Goal: Task Accomplishment & Management: Manage account settings

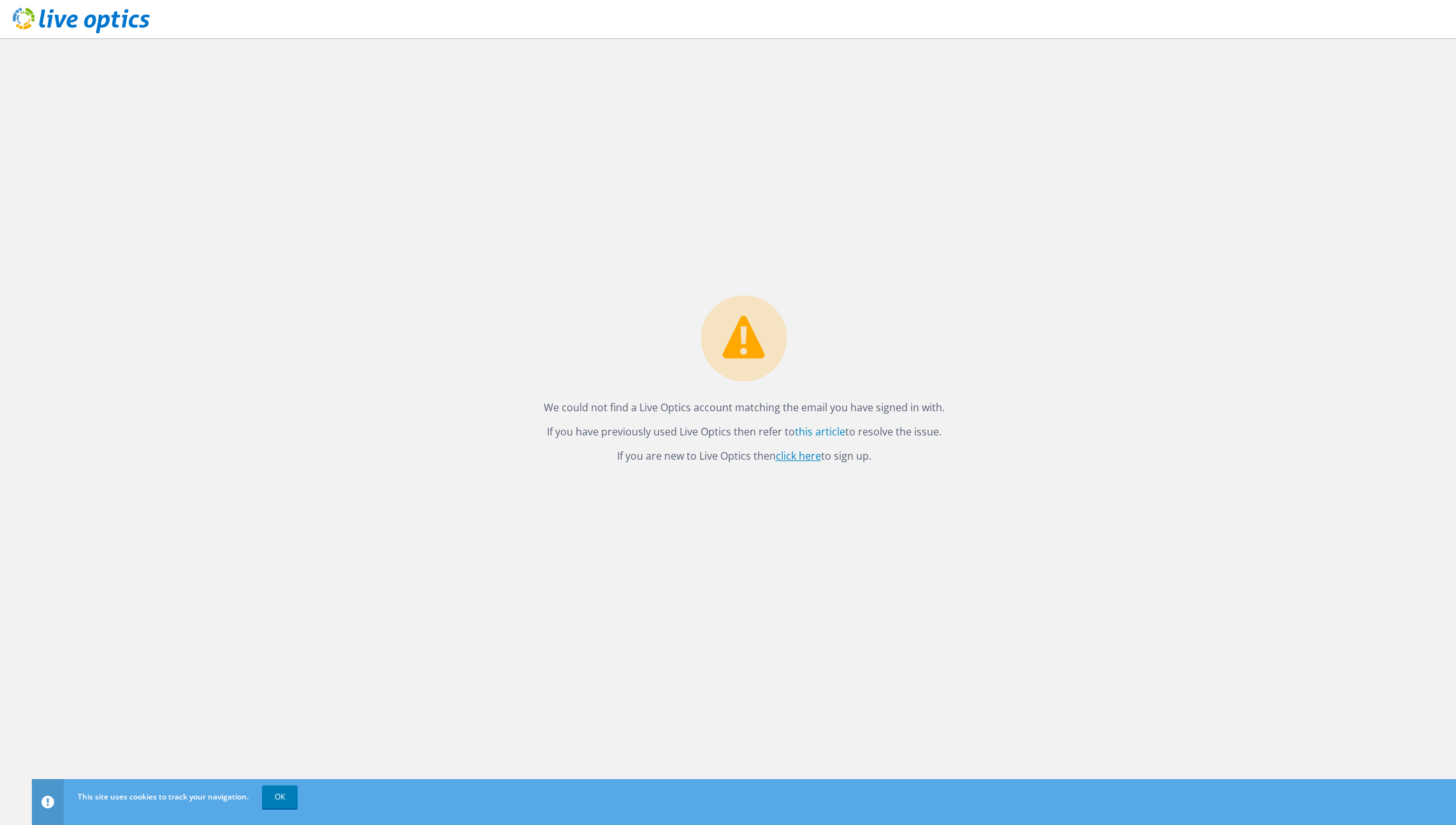
click at [789, 458] on link "click here" at bounding box center [798, 456] width 45 height 14
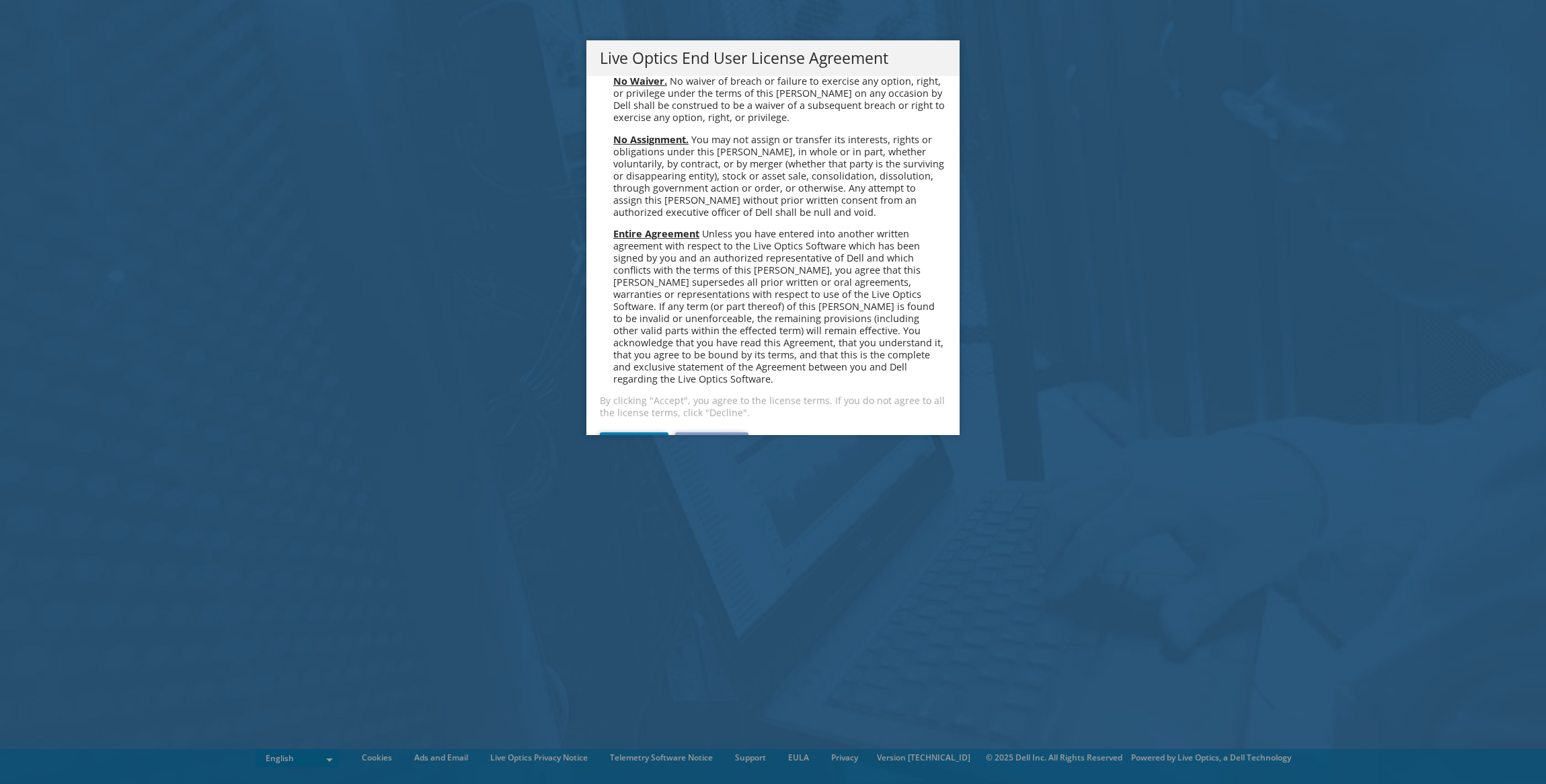
scroll to position [5085, 0]
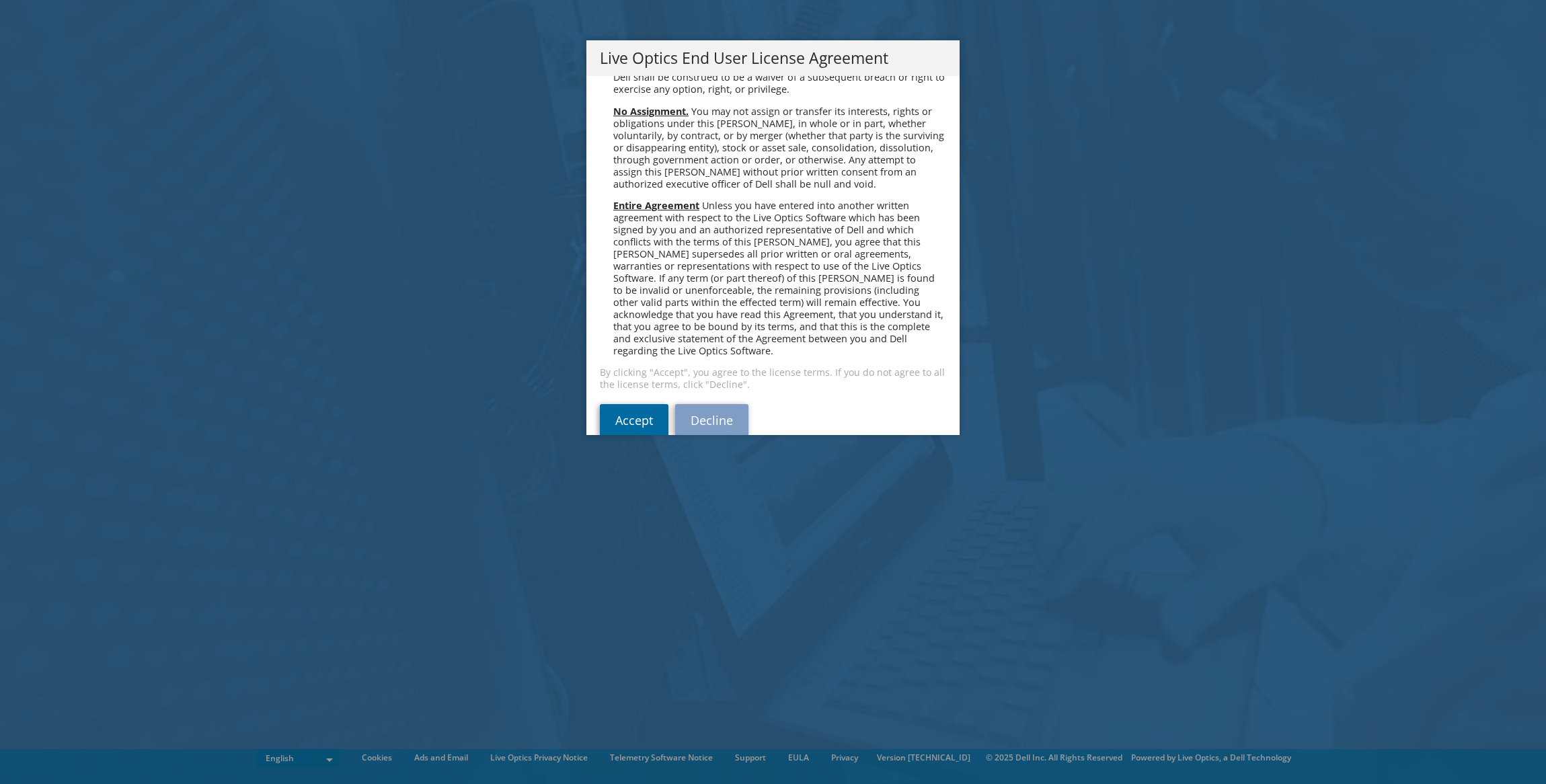
click at [629, 404] on link "Accept" at bounding box center [634, 420] width 69 height 32
